Goal: Task Accomplishment & Management: Complete application form

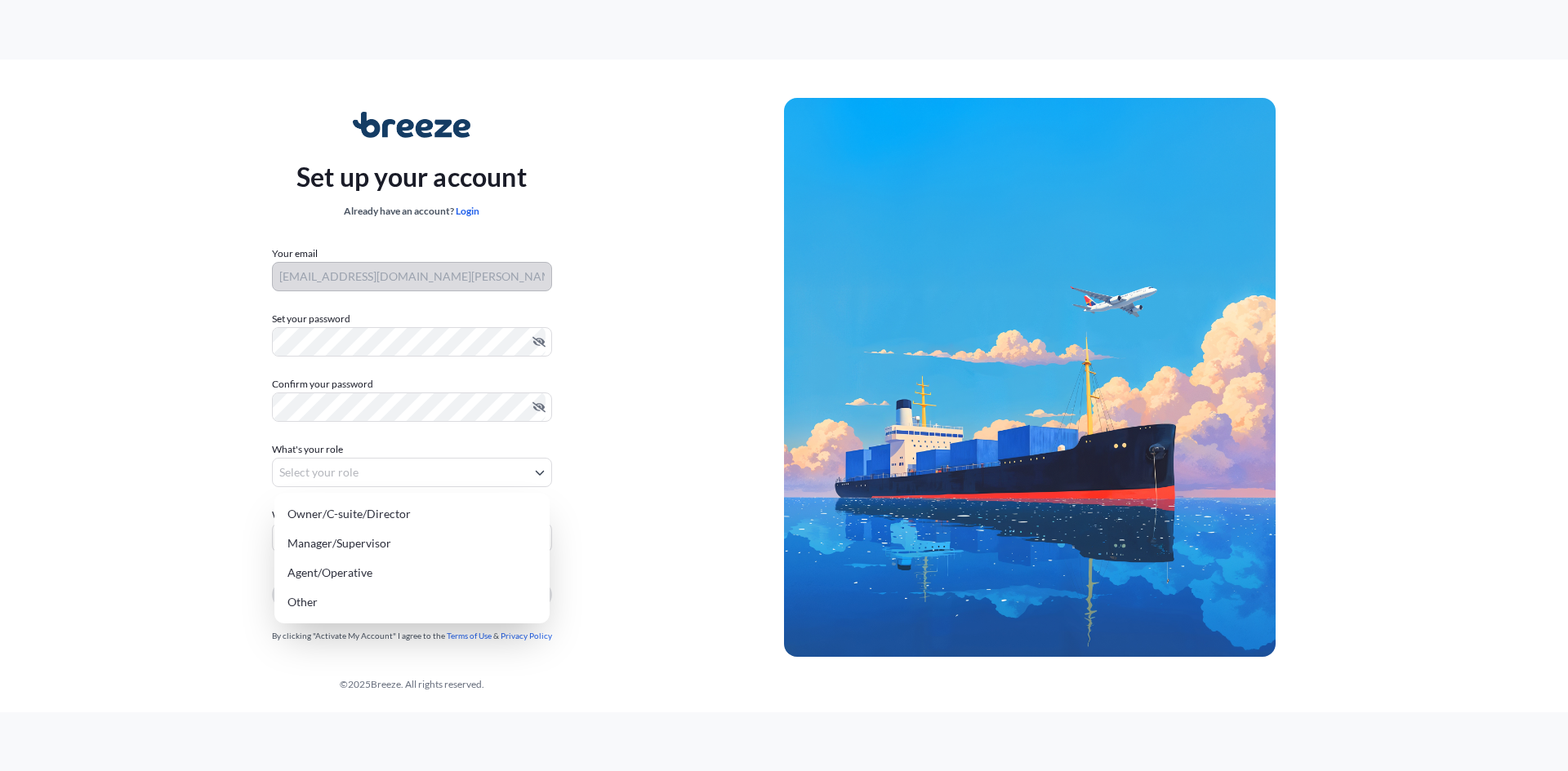
click at [356, 471] on body "Set up your account Already have an account? Login Your email [EMAIL_ADDRESS][D…" at bounding box center [784, 385] width 1568 height 771
click at [372, 575] on div "Agent/Operative" at bounding box center [411, 573] width 262 height 29
select select "agent/operative"
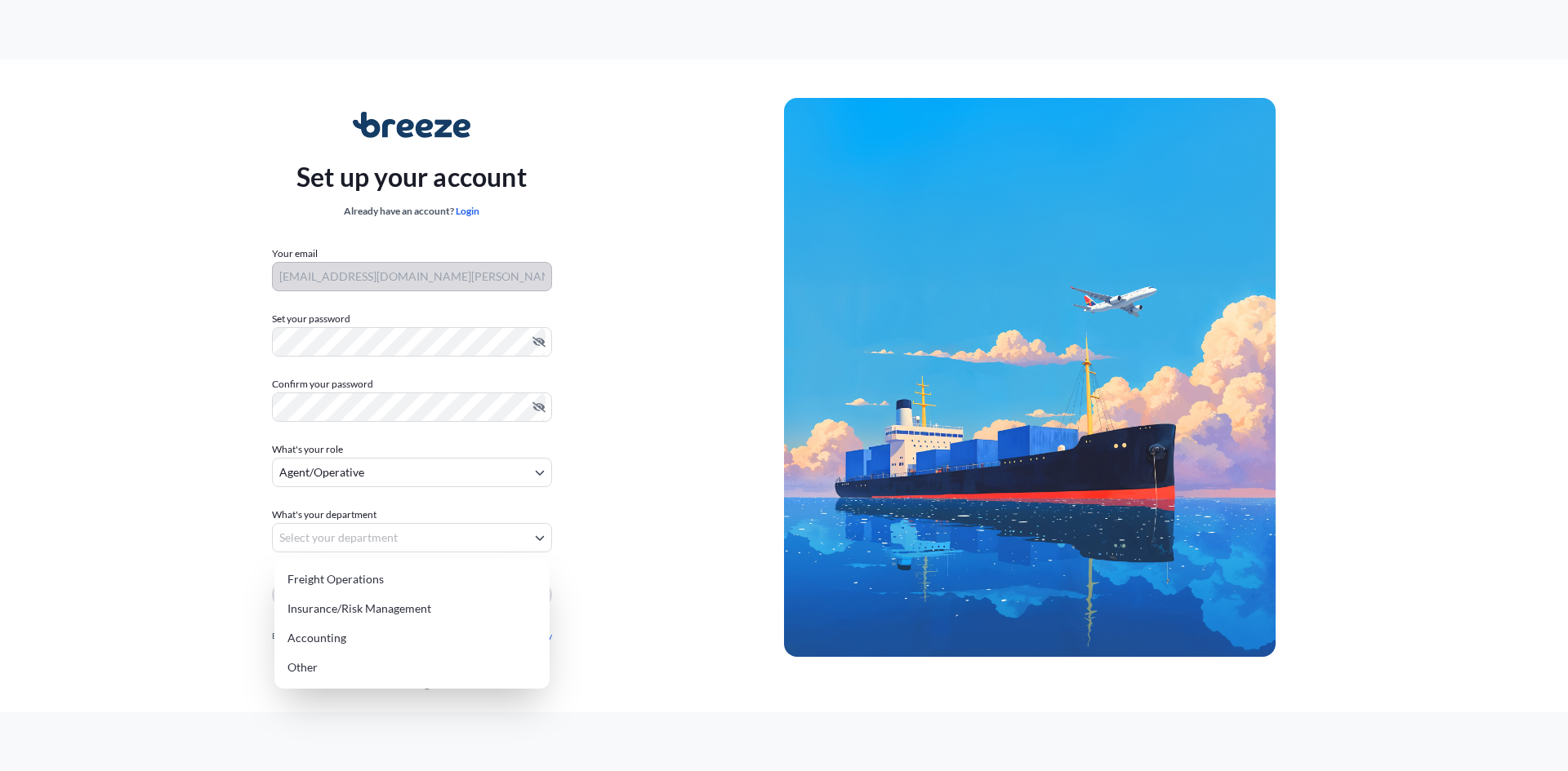
click at [380, 534] on body "Set up your account Already have an account? Login Your email [EMAIL_ADDRESS][D…" at bounding box center [784, 385] width 1568 height 771
click at [376, 585] on div "Freight Operations" at bounding box center [411, 579] width 262 height 29
select select "freight operations"
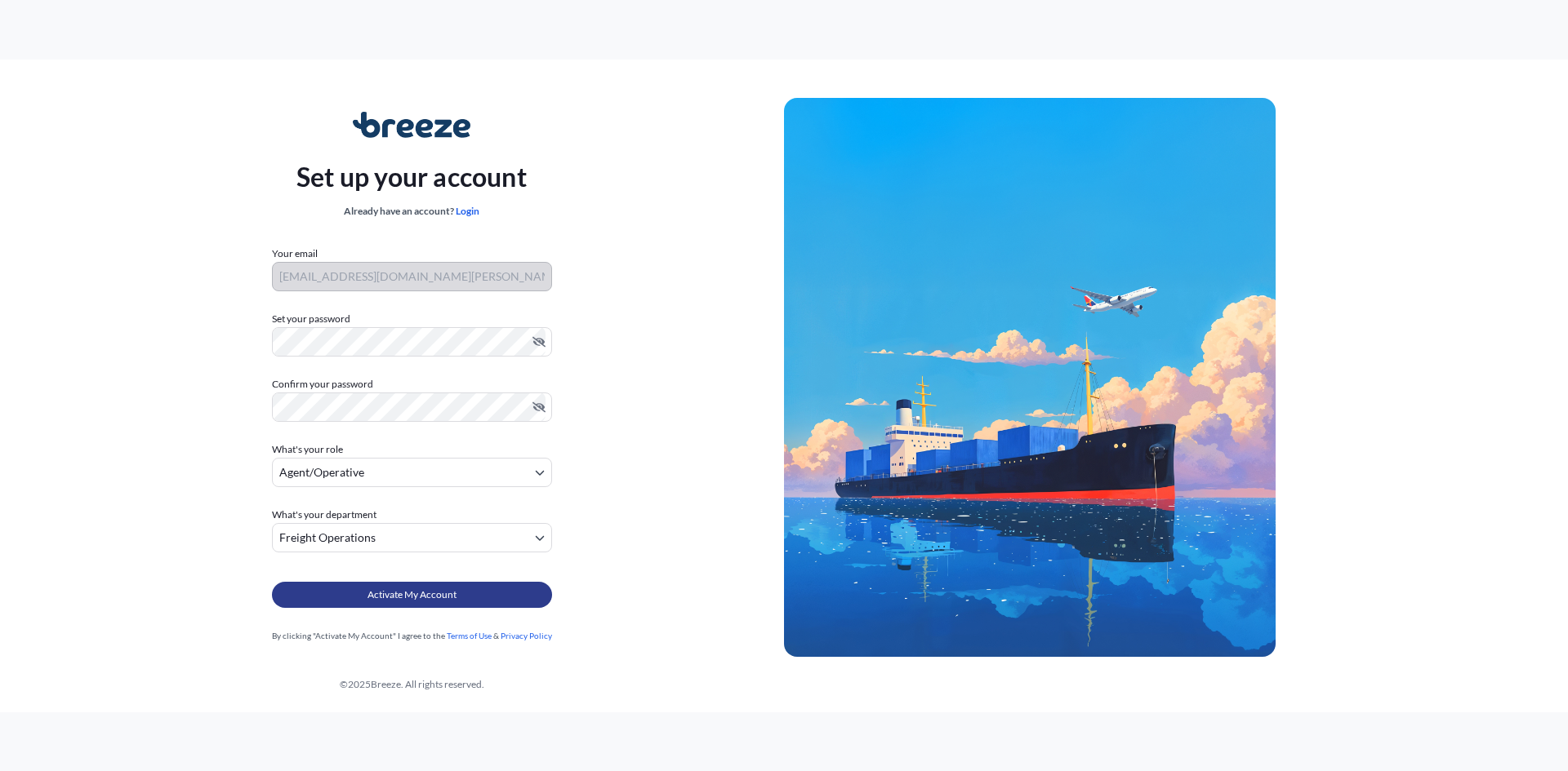
click at [440, 596] on span "Activate My Account" at bounding box center [411, 595] width 89 height 16
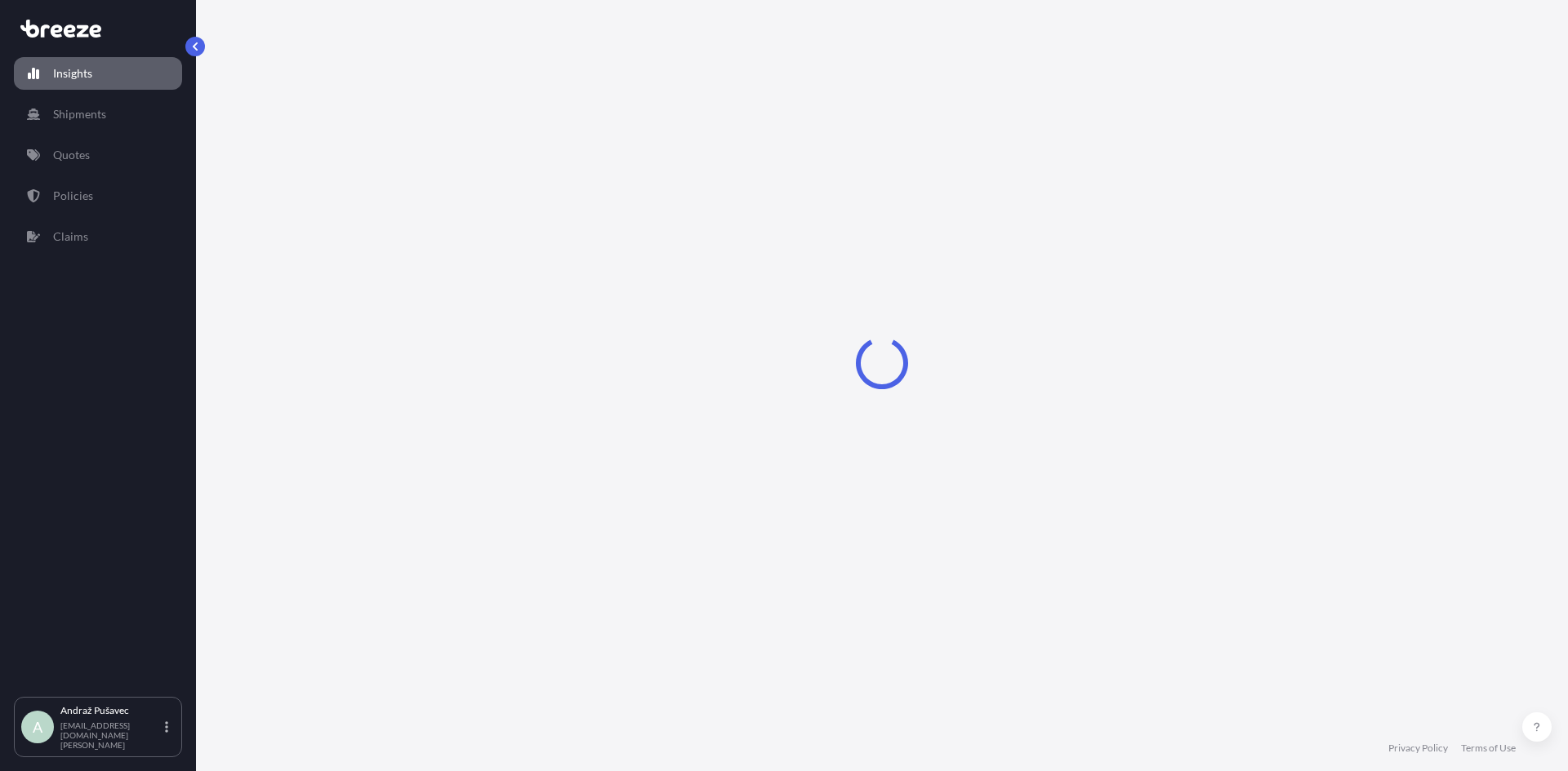
select select "2025"
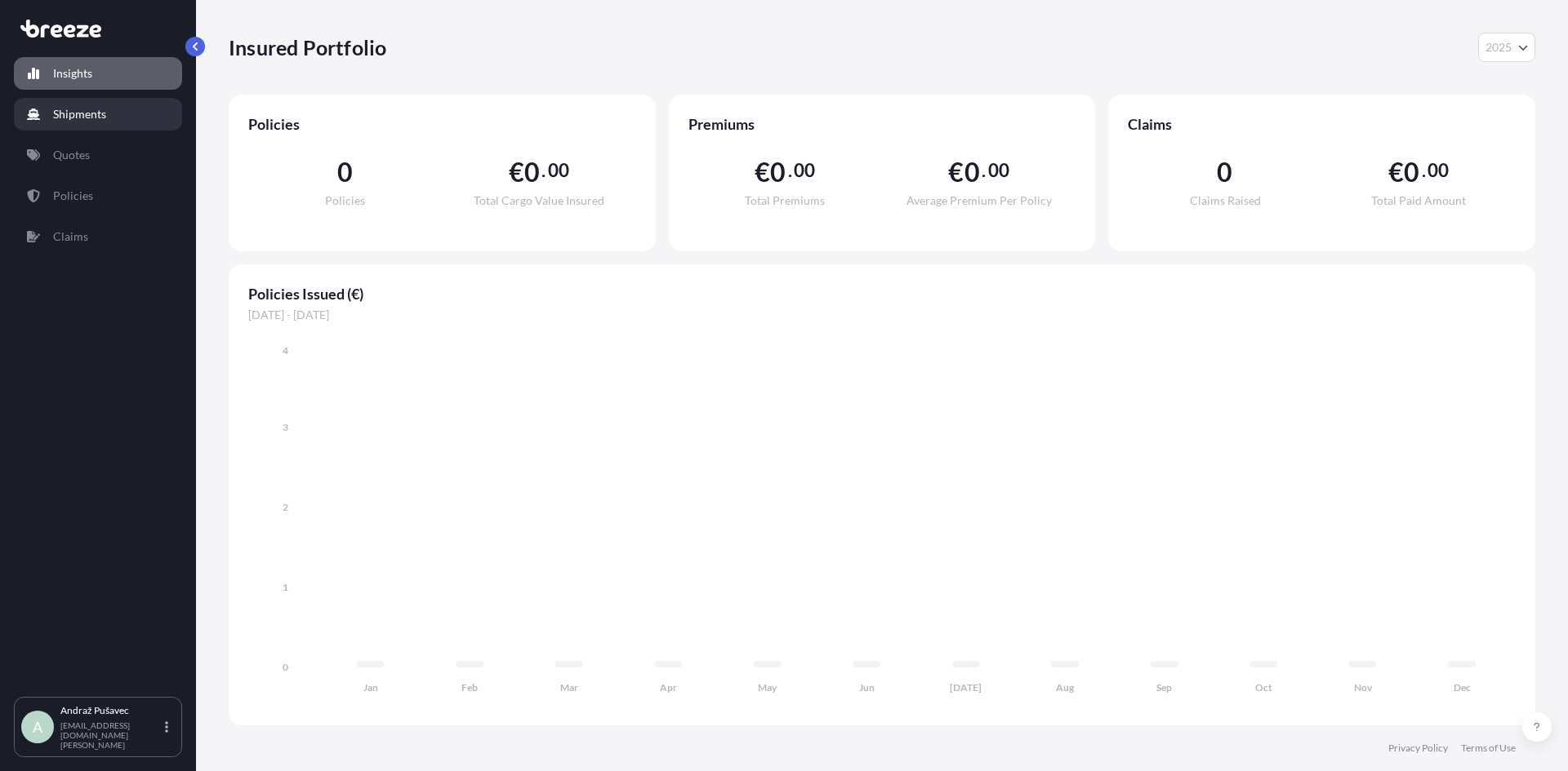
click at [67, 112] on p "Shipments" at bounding box center [79, 114] width 53 height 16
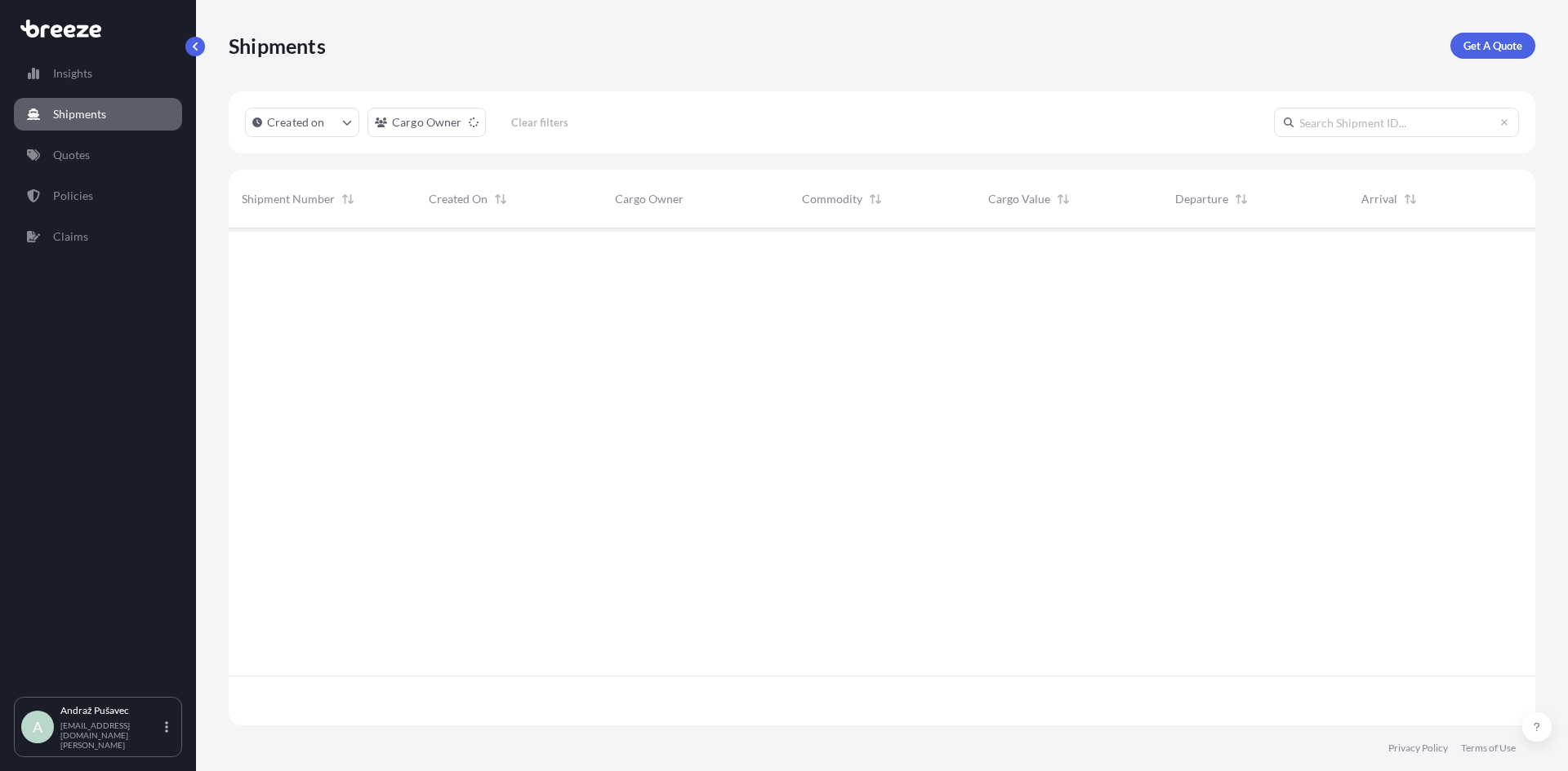
scroll to position [544, 1294]
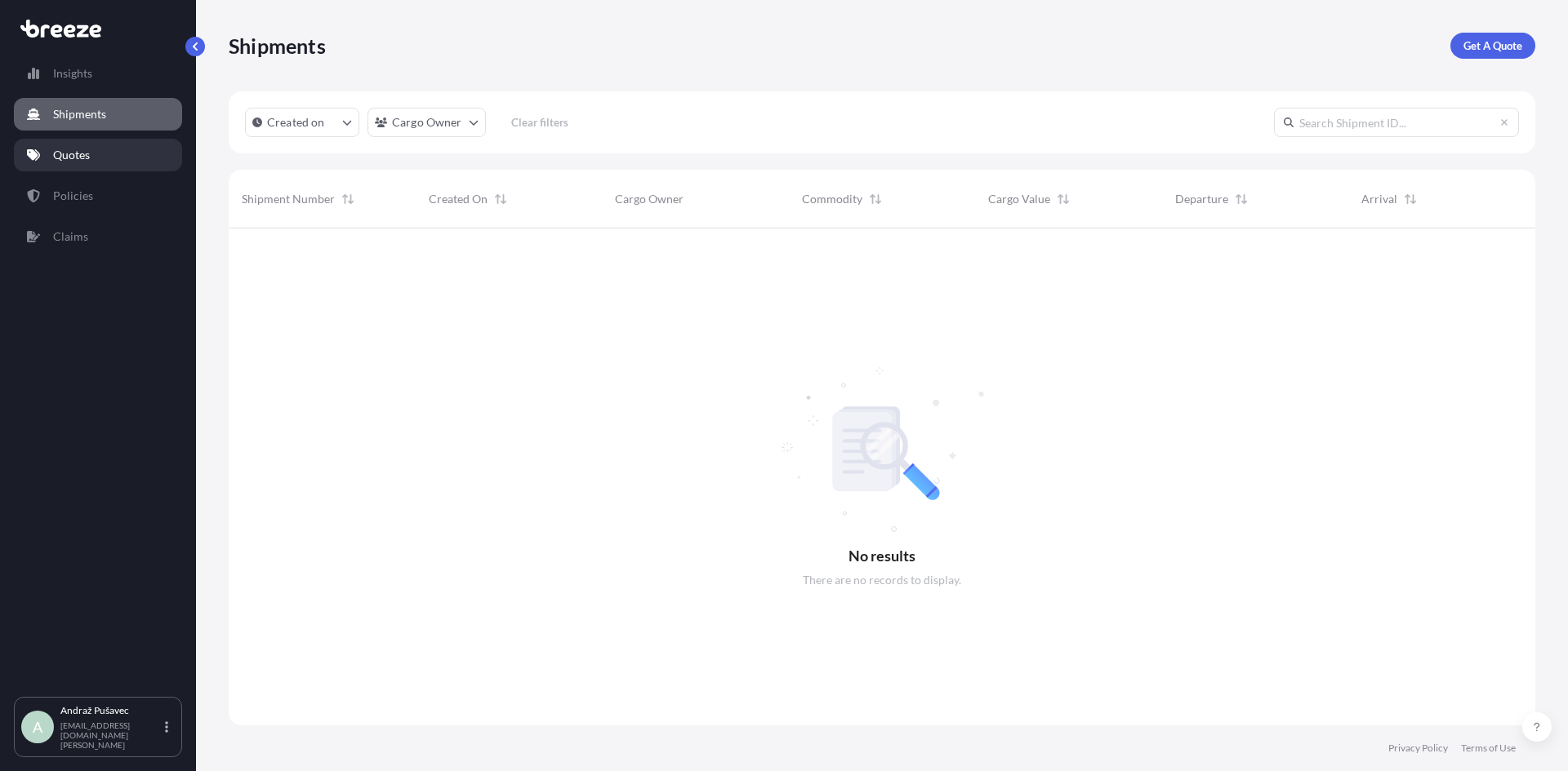
click at [55, 151] on p "Quotes" at bounding box center [71, 155] width 37 height 16
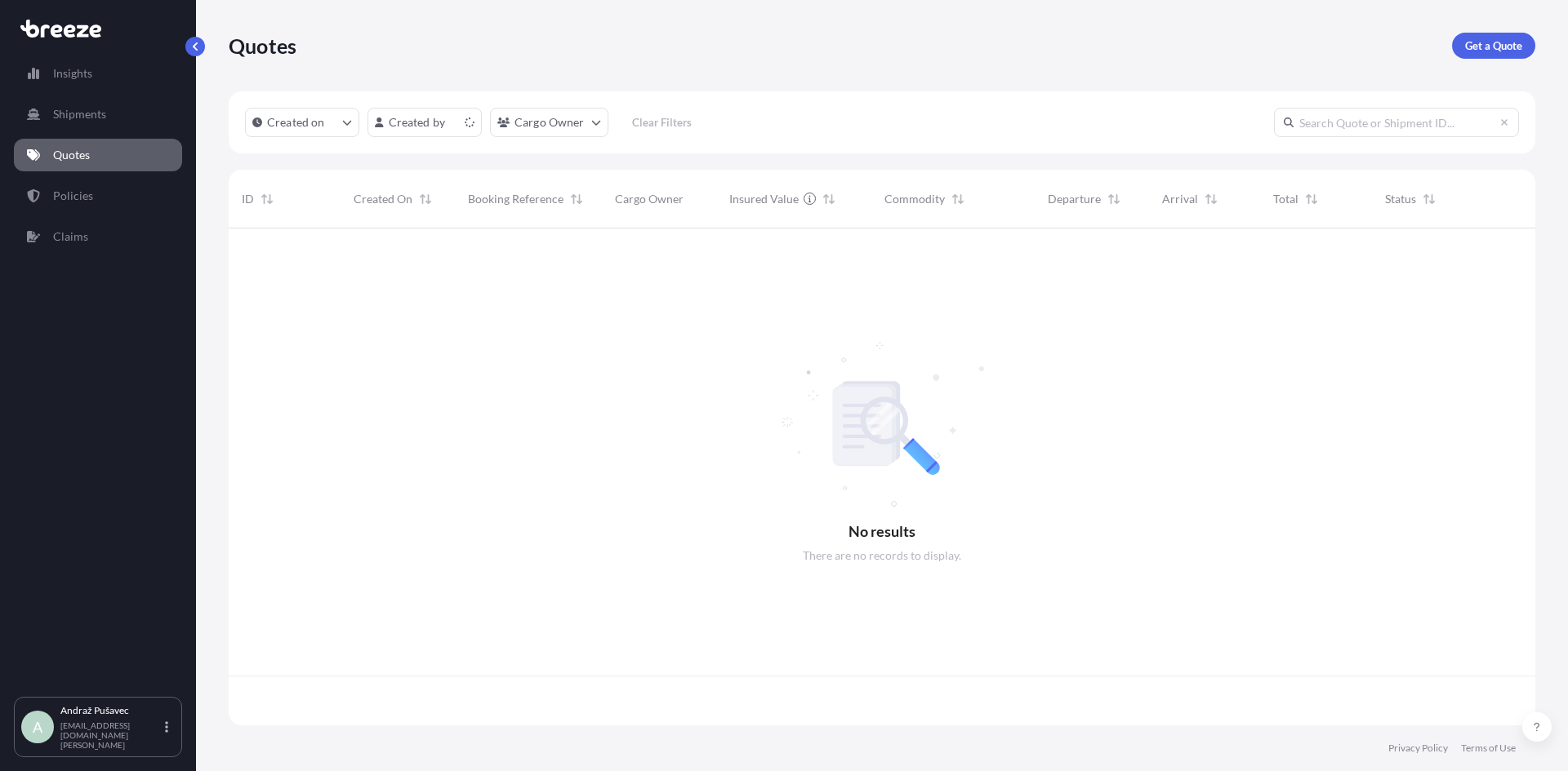
scroll to position [494, 1294]
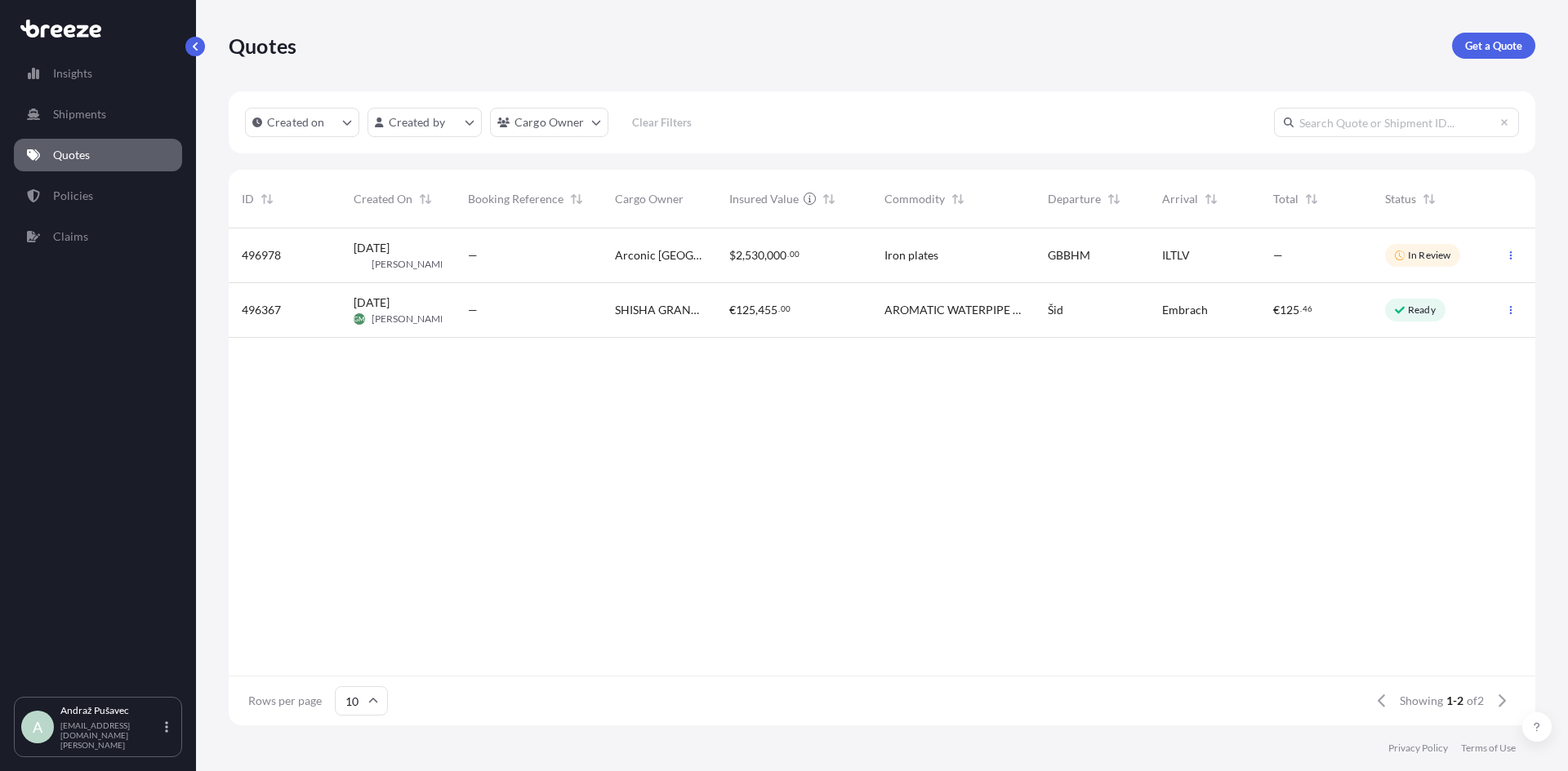
click at [549, 246] on div "—" at bounding box center [528, 256] width 147 height 54
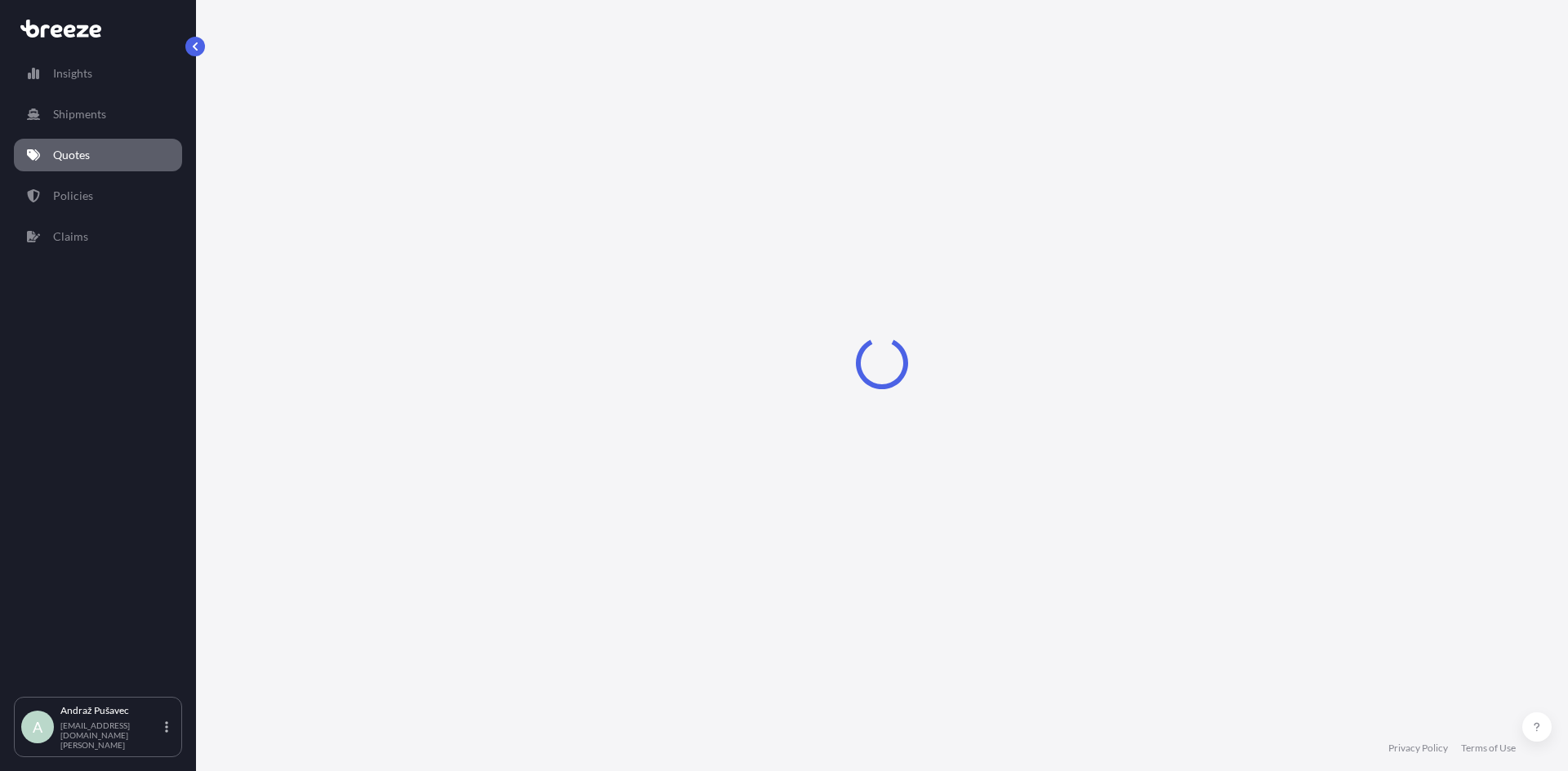
select select "Road"
select select "Air"
select select "3"
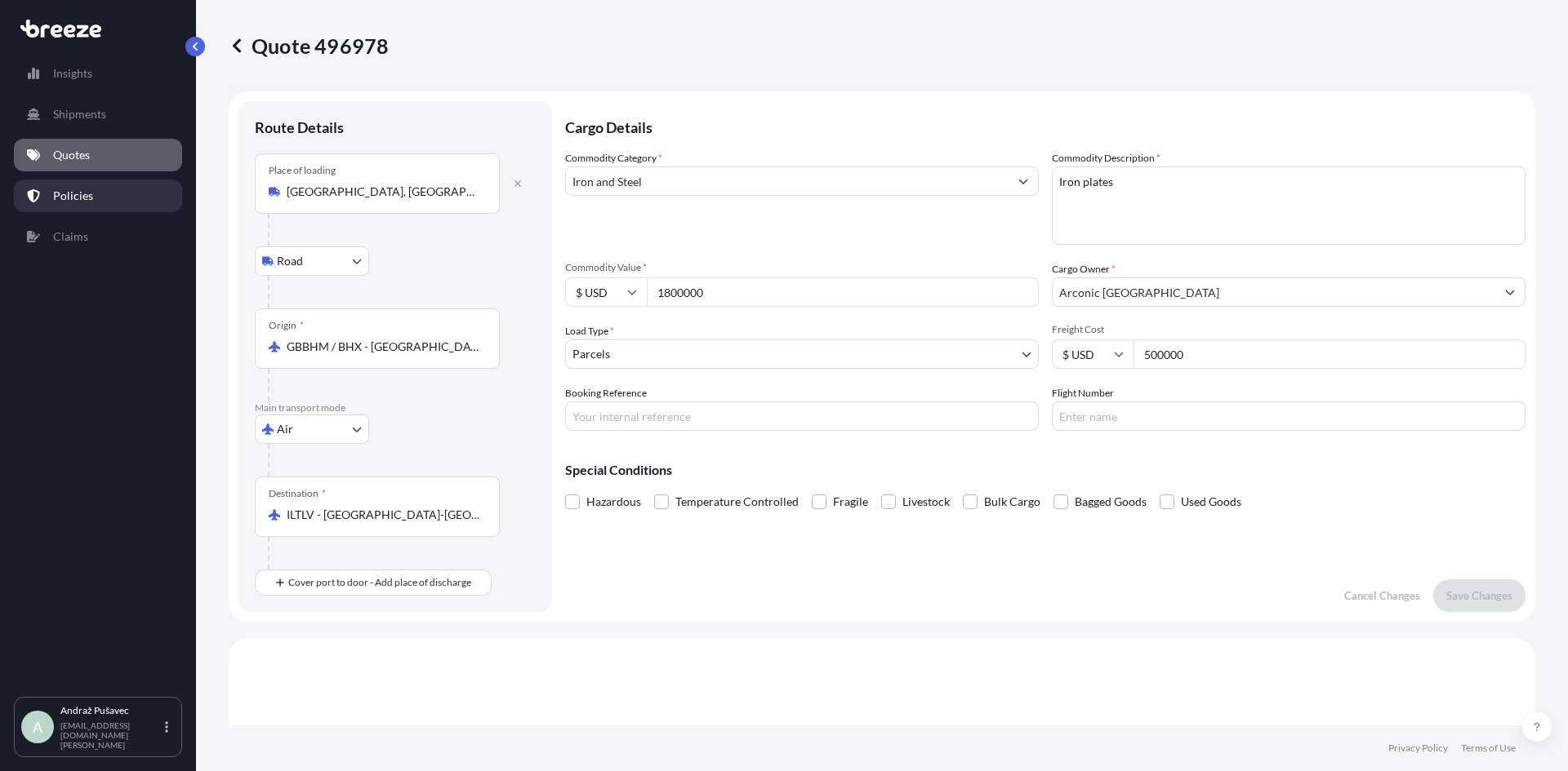
click at [82, 193] on p "Policies" at bounding box center [73, 195] width 40 height 16
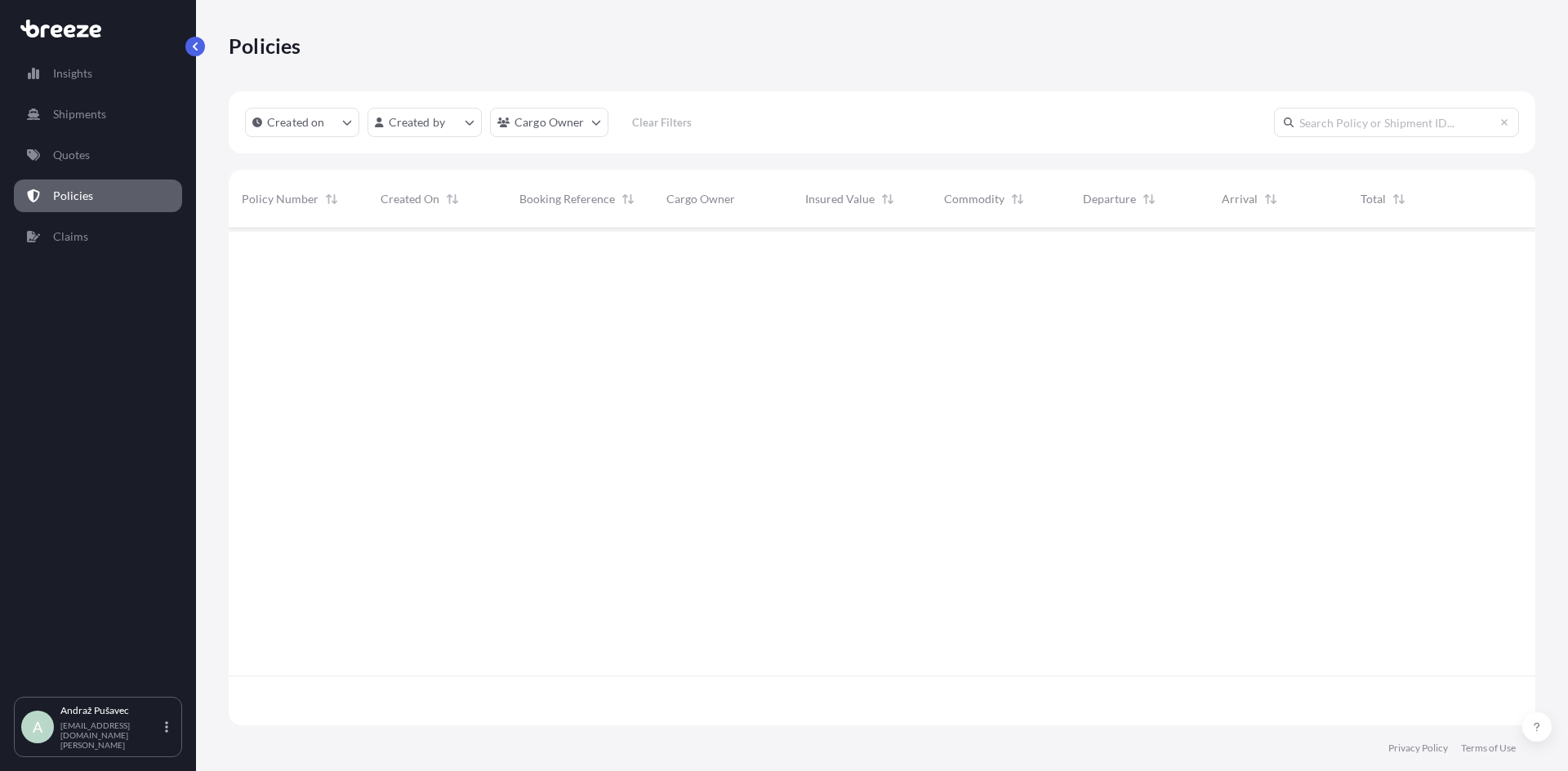
scroll to position [544, 1294]
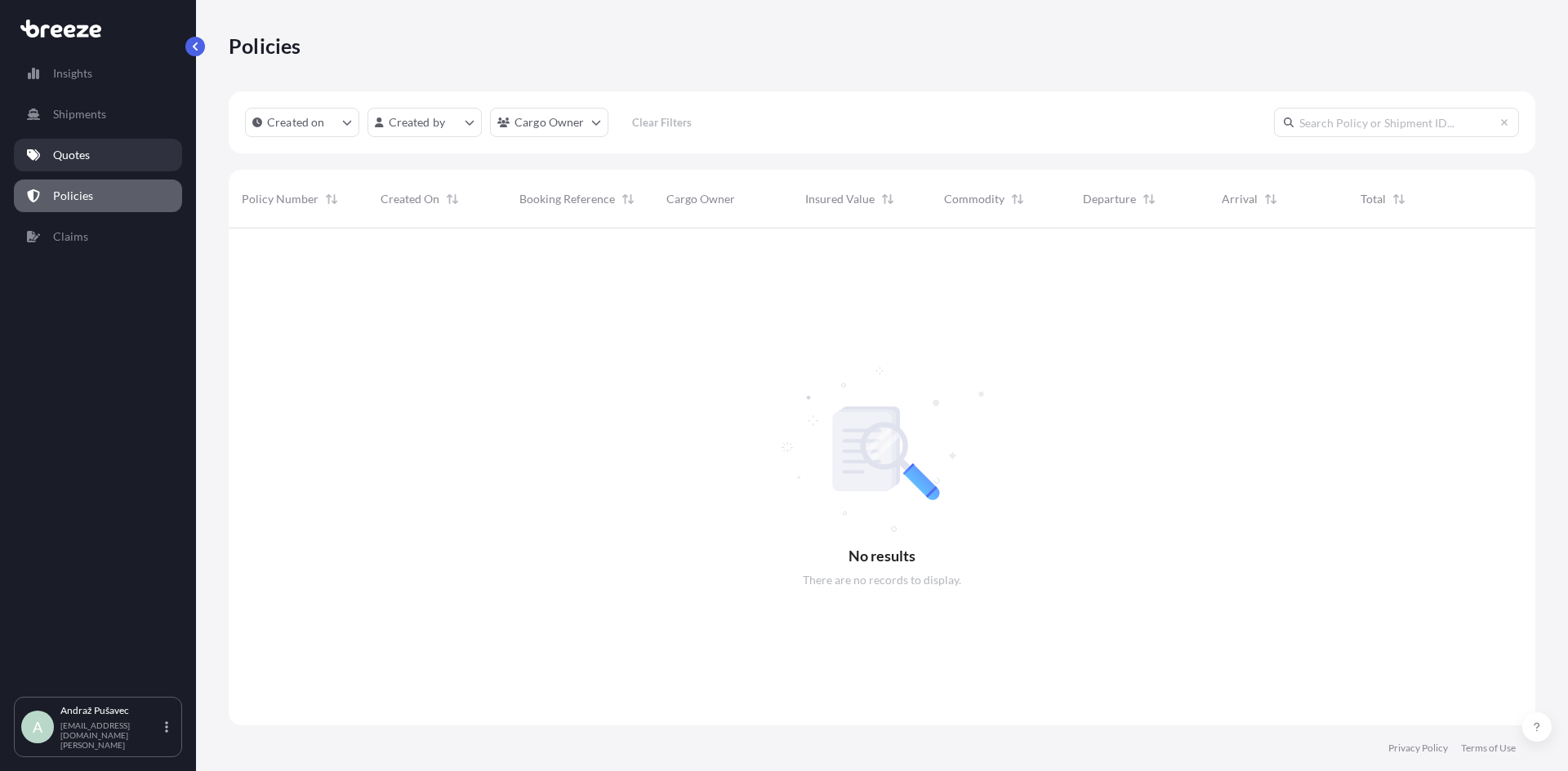
click at [92, 157] on link "Quotes" at bounding box center [98, 155] width 168 height 33
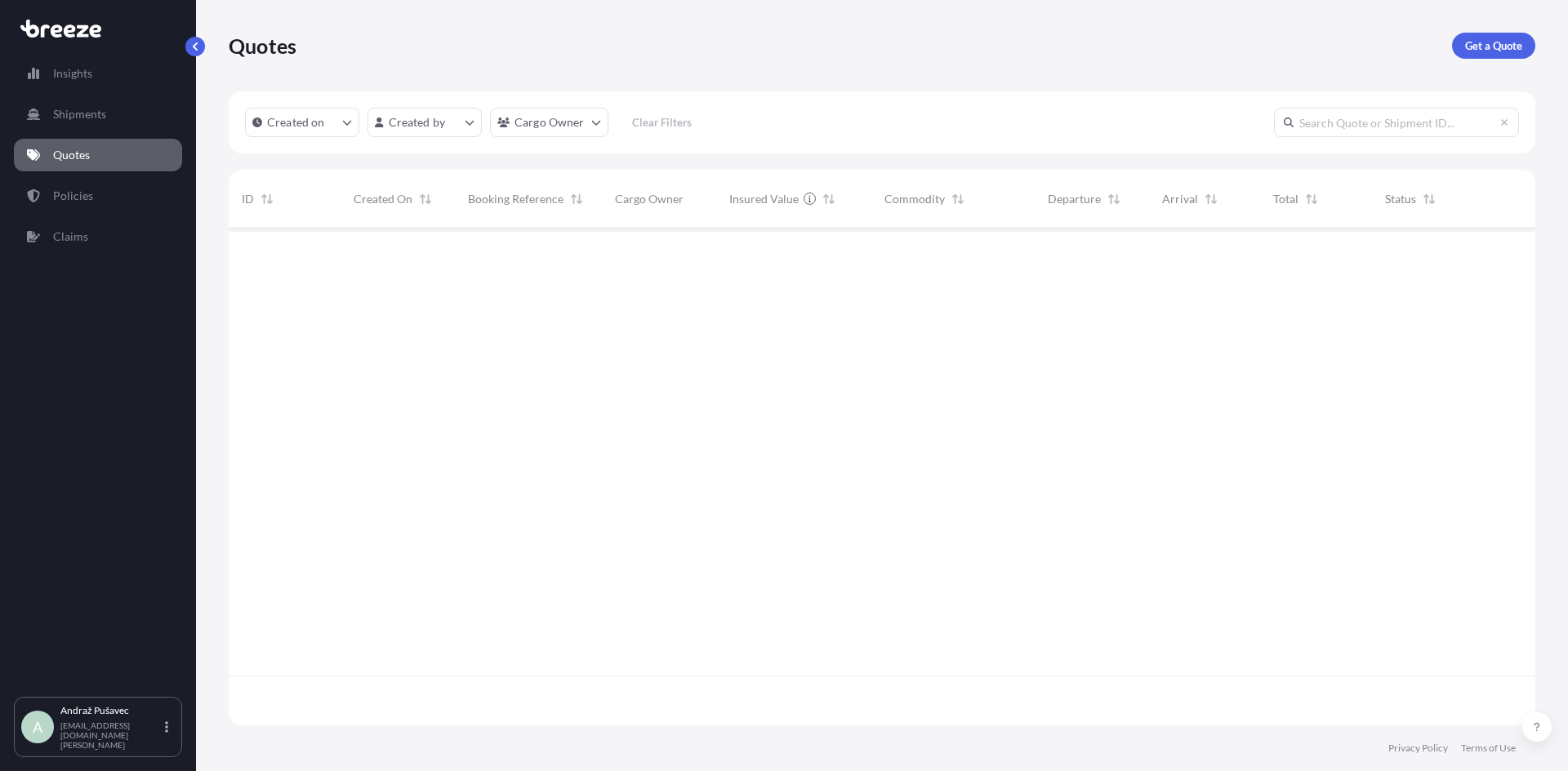
scroll to position [494, 1294]
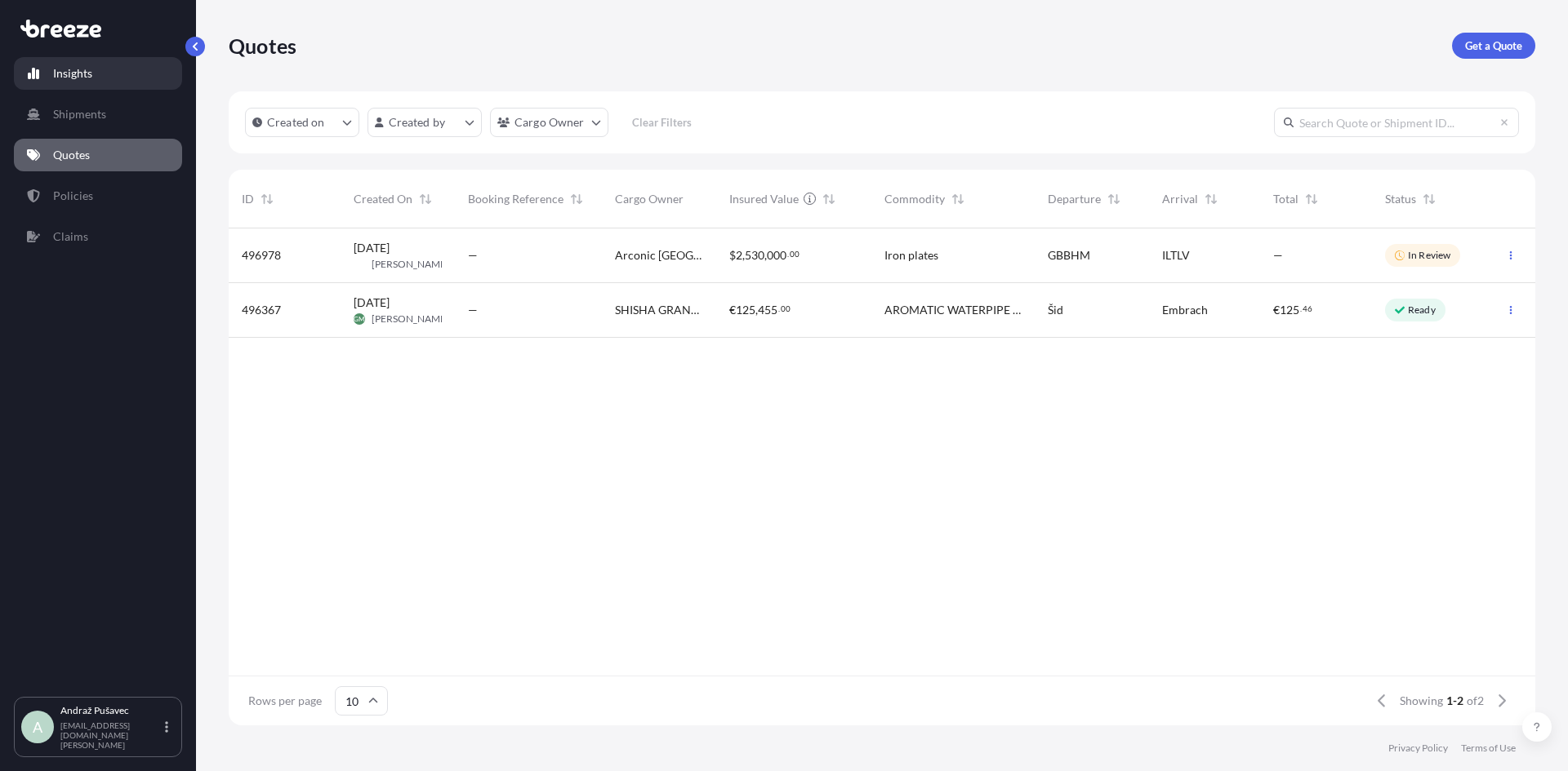
click at [53, 76] on p "Insights" at bounding box center [72, 73] width 39 height 16
select select "2025"
